Goal: Find contact information: Find contact information

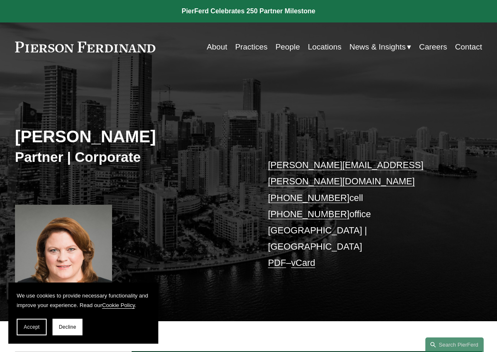
click at [50, 121] on div "Debra S. Hill Partner | Corporate debra.hill@pierferd.com +1.904.612.3780 cell …" at bounding box center [248, 204] width 497 height 235
click at [108, 118] on div "Debra S. Hill Partner | Corporate debra.hill@pierferd.com +1.904.612.3780 cell …" at bounding box center [248, 204] width 497 height 235
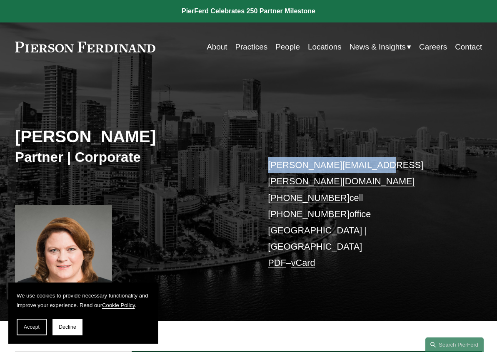
drag, startPoint x: 370, startPoint y: 164, endPoint x: 267, endPoint y: 170, distance: 103.0
click at [267, 170] on div "Debra S. Hill Partner | Corporate debra.hill@pierferd.com +1.904.612.3780 cell …" at bounding box center [248, 204] width 497 height 235
copy link "debra.hill@pierferd.com"
click at [145, 119] on div "Debra S. Hill Partner | Corporate debra.hill@pierferd.com +1.904.612.3780 cell …" at bounding box center [248, 204] width 497 height 235
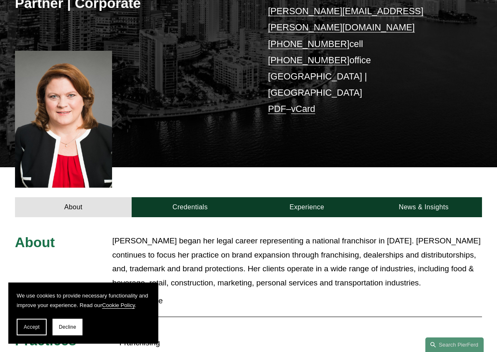
scroll to position [350, 0]
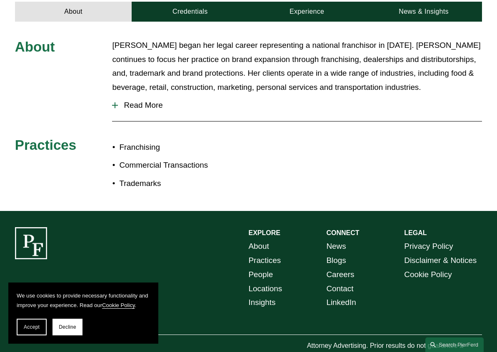
drag, startPoint x: 152, startPoint y: 210, endPoint x: 153, endPoint y: 270, distance: 60.0
click at [24, 336] on section "We use cookies to provide necessary functionality and improve your experience. …" at bounding box center [83, 313] width 150 height 61
click at [28, 332] on button "Accept" at bounding box center [32, 327] width 30 height 17
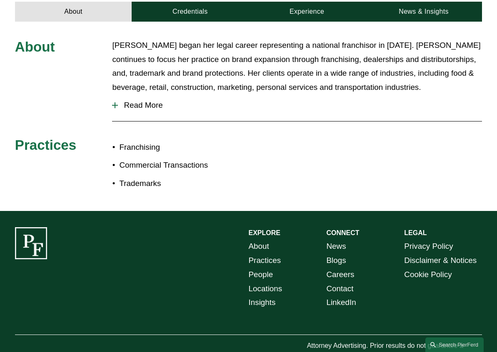
drag, startPoint x: 113, startPoint y: 331, endPoint x: 23, endPoint y: 332, distance: 89.5
click at [23, 332] on div "EXPLORE CONNECT About Practices People Locations Insights News Blogs Careers Co…" at bounding box center [248, 295] width 497 height 137
copy p "Pierson Ferdinand LLP"
click at [127, 264] on div "EXPLORE CONNECT About Practices People Locations Insights News Blogs Careers Co…" at bounding box center [248, 295] width 497 height 137
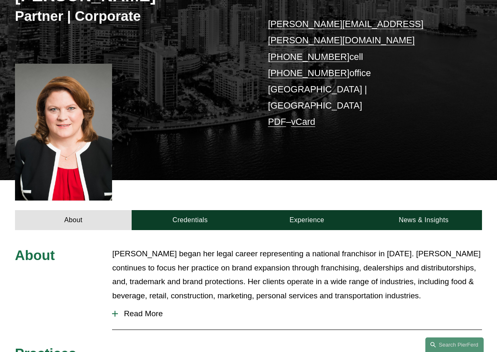
scroll to position [0, 0]
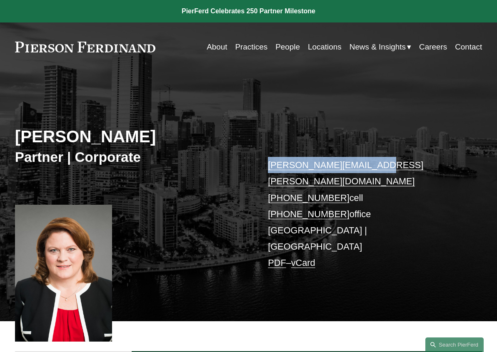
drag, startPoint x: 380, startPoint y: 167, endPoint x: 263, endPoint y: 168, distance: 117.8
click at [263, 168] on div "Debra S. Hill Partner | Corporate debra.hill@pierferd.com +1.904.612.3780 cell …" at bounding box center [248, 204] width 497 height 235
copy link "debra.hill@pierferd.com"
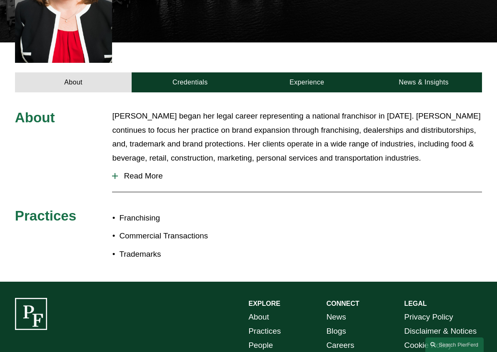
drag, startPoint x: 222, startPoint y: 133, endPoint x: 234, endPoint y: 318, distance: 185.2
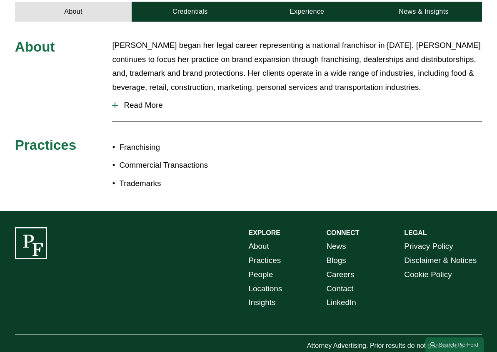
drag, startPoint x: 57, startPoint y: 329, endPoint x: 22, endPoint y: 326, distance: 35.1
click at [22, 352] on p "© [PERSON_NAME] LLP" at bounding box center [63, 358] width 97 height 12
copy p "Pierson Ferdinand LLP"
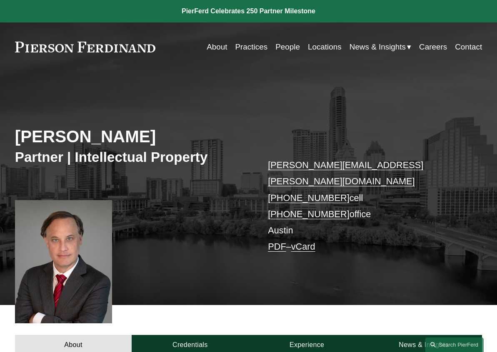
click at [219, 208] on div "[PERSON_NAME] Partner | Intellectual Property [PERSON_NAME][EMAIL_ADDRESS][PERS…" at bounding box center [248, 196] width 497 height 219
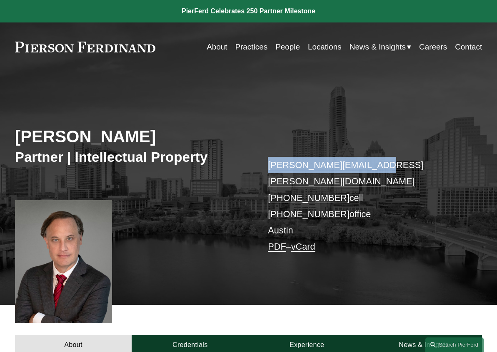
drag, startPoint x: 391, startPoint y: 167, endPoint x: 359, endPoint y: 169, distance: 32.5
click at [250, 164] on div "[PERSON_NAME] Partner | Intellectual Property [PERSON_NAME][EMAIL_ADDRESS][PERS…" at bounding box center [248, 196] width 497 height 219
copy div "[PERSON_NAME][EMAIL_ADDRESS][PERSON_NAME][DOMAIN_NAME]"
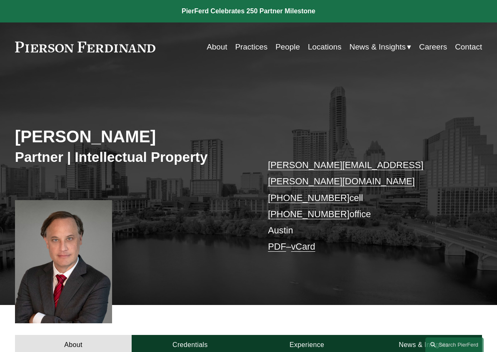
click at [152, 104] on div "[PERSON_NAME] Partner | Intellectual Property [PERSON_NAME][EMAIL_ADDRESS][PERS…" at bounding box center [248, 196] width 497 height 219
